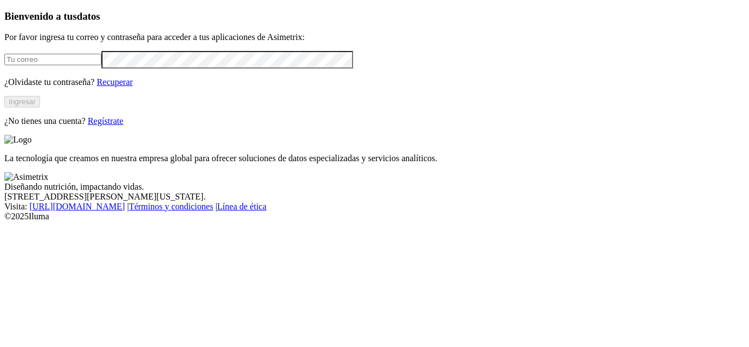
type input "[EMAIL_ADDRESS][DOMAIN_NAME]"
click at [40, 108] on button "Ingresar" at bounding box center [22, 102] width 36 height 12
